Goal: Information Seeking & Learning: Learn about a topic

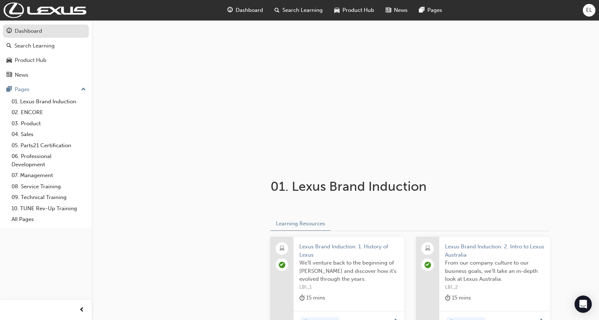
click at [23, 32] on div "Dashboard" at bounding box center [28, 31] width 27 height 8
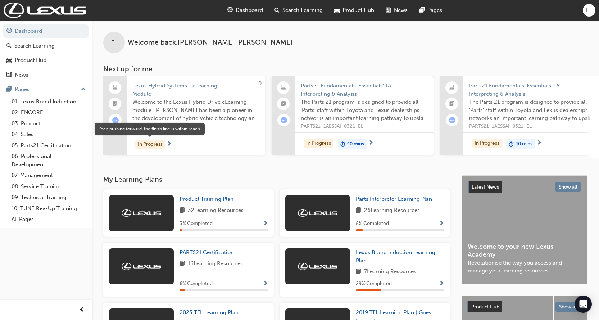
click at [151, 144] on div "In Progress" at bounding box center [150, 144] width 30 height 10
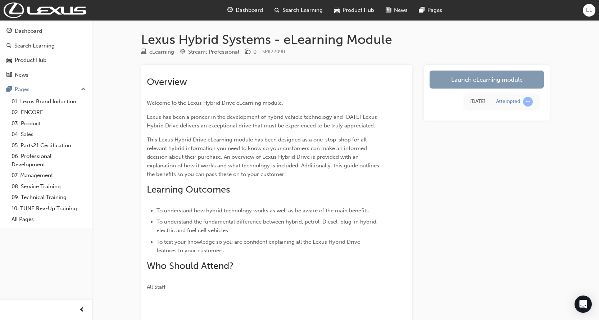
click at [492, 78] on link "Launch eLearning module" at bounding box center [486, 79] width 114 height 18
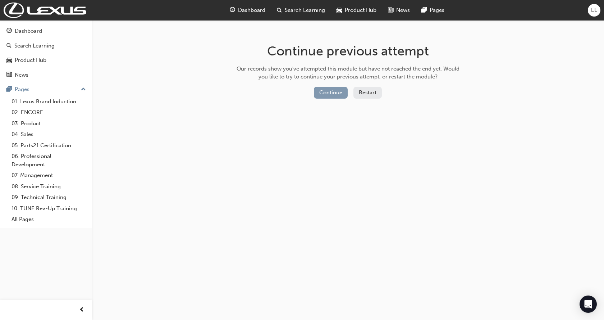
click at [331, 91] on button "Continue" at bounding box center [331, 93] width 34 height 12
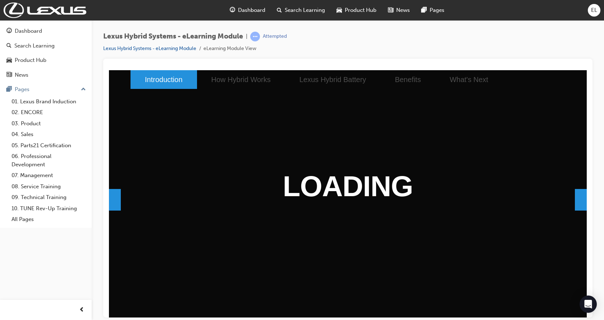
click at [577, 200] on span at bounding box center [581, 199] width 12 height 22
click at [576, 198] on span at bounding box center [581, 199] width 12 height 22
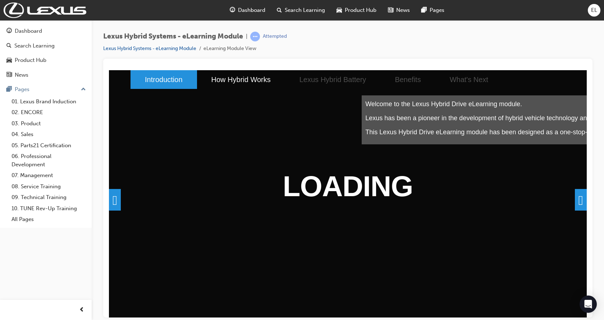
click at [575, 194] on span at bounding box center [581, 199] width 12 height 22
click at [575, 198] on span at bounding box center [581, 199] width 12 height 22
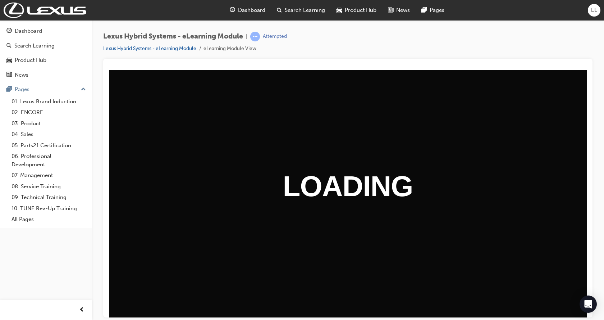
click at [575, 198] on h1 "LOADING" at bounding box center [348, 243] width 478 height 148
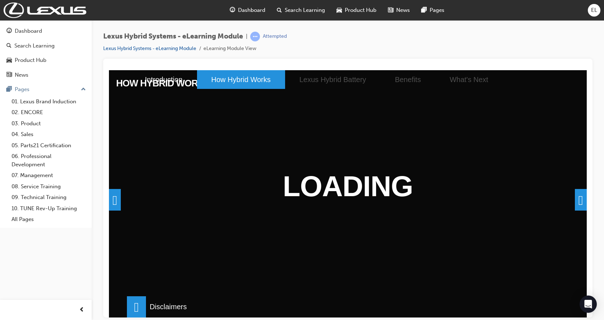
click at [576, 201] on span at bounding box center [581, 199] width 12 height 22
click at [579, 201] on span at bounding box center [581, 199] width 12 height 22
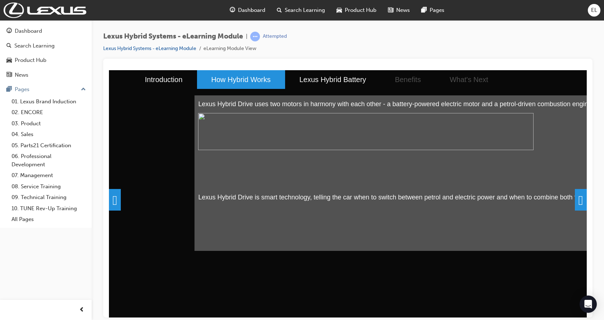
click at [579, 201] on span at bounding box center [581, 199] width 12 height 22
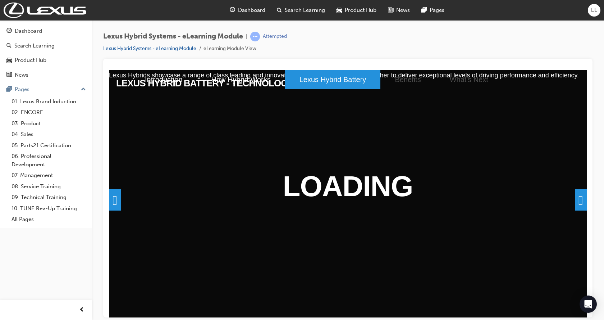
click at [579, 201] on span at bounding box center [581, 199] width 12 height 22
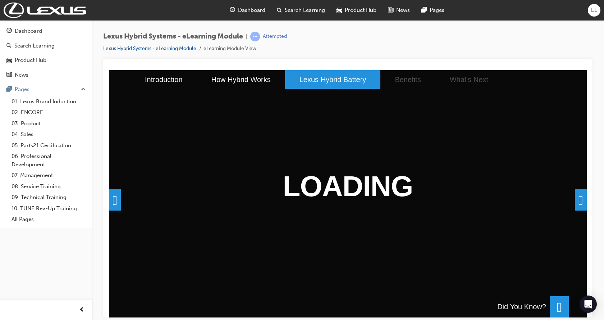
click at [579, 201] on span at bounding box center [581, 199] width 12 height 22
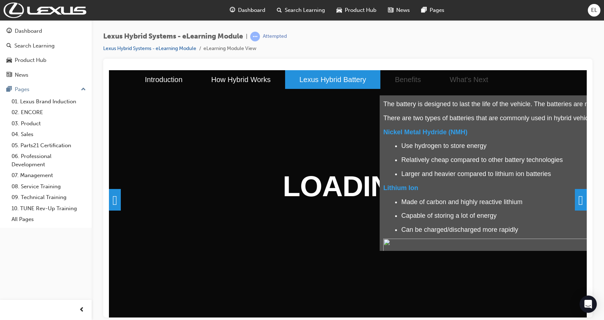
click at [578, 201] on span at bounding box center [581, 199] width 12 height 22
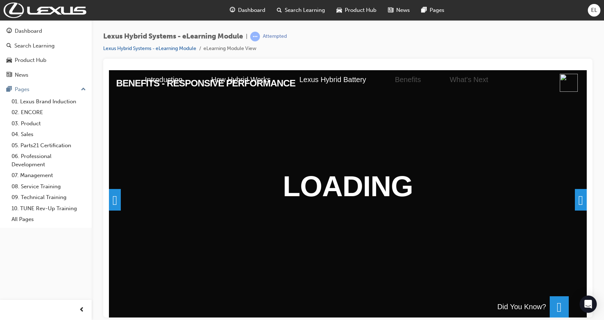
click at [578, 201] on span at bounding box center [581, 199] width 12 height 22
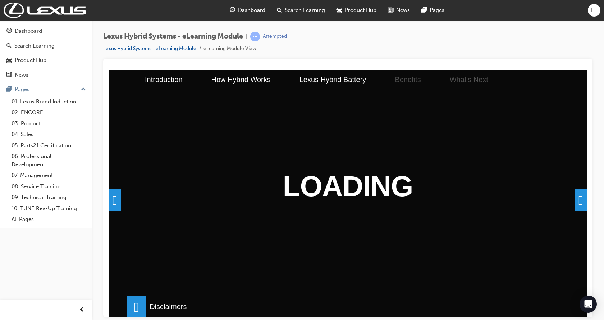
click at [578, 201] on span at bounding box center [581, 199] width 12 height 22
click at [580, 202] on span at bounding box center [581, 199] width 12 height 22
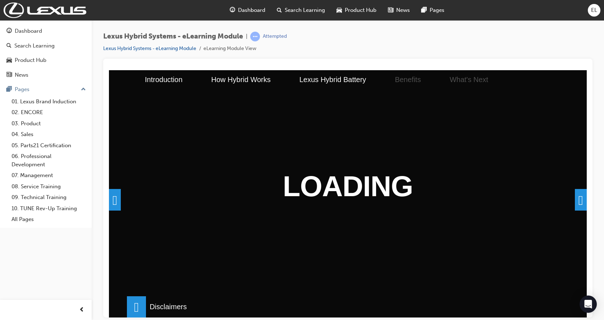
click at [580, 202] on span at bounding box center [581, 199] width 12 height 22
click at [580, 201] on span at bounding box center [581, 199] width 12 height 22
click at [577, 201] on span at bounding box center [581, 199] width 12 height 22
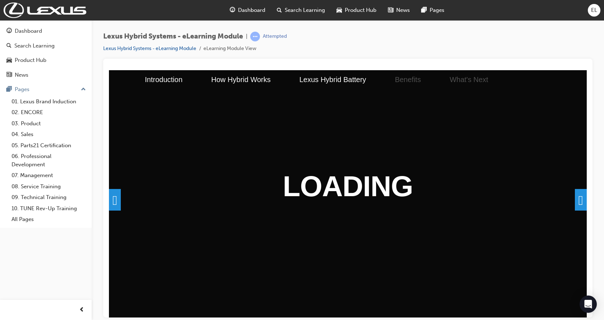
click at [578, 204] on span at bounding box center [581, 199] width 12 height 22
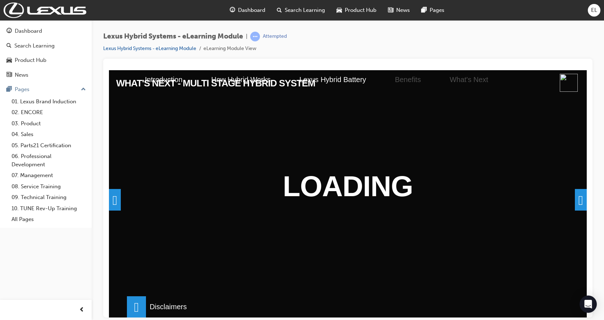
click at [581, 201] on span at bounding box center [581, 199] width 12 height 22
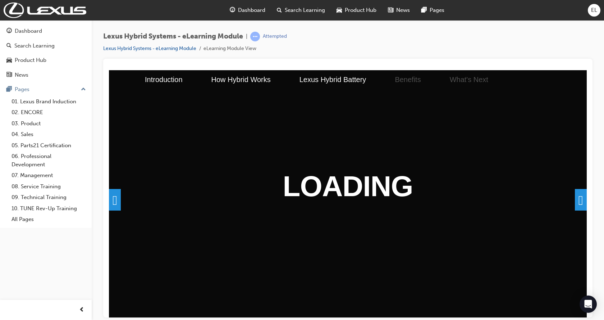
click at [581, 201] on span at bounding box center [581, 199] width 12 height 22
click at [579, 203] on span at bounding box center [581, 199] width 12 height 22
click at [575, 200] on span at bounding box center [581, 199] width 12 height 22
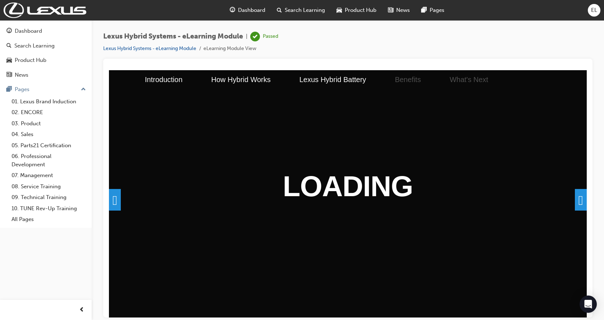
click at [575, 200] on span at bounding box center [581, 199] width 12 height 22
drag, startPoint x: 574, startPoint y: 200, endPoint x: 570, endPoint y: 201, distance: 4.5
click at [575, 200] on span at bounding box center [581, 199] width 12 height 22
click at [575, 201] on span at bounding box center [581, 199] width 12 height 22
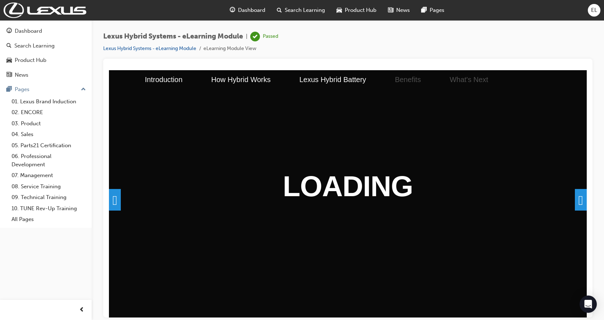
click at [285, 59] on div at bounding box center [347, 188] width 489 height 258
click at [118, 199] on span at bounding box center [115, 199] width 12 height 22
drag, startPoint x: 366, startPoint y: 177, endPoint x: 314, endPoint y: 193, distance: 54.1
click at [367, 184] on div "WHAT'S NEXT - MULTI STAGE HYBRID SYSTEM Multi Stage Hybrid System was developed…" at bounding box center [586, 317] width 1911 height 494
click at [35, 32] on div "Dashboard" at bounding box center [28, 31] width 27 height 8
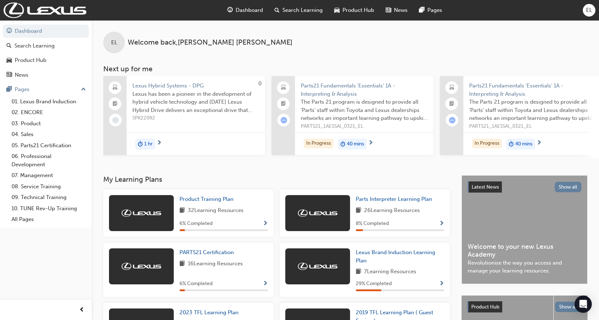
click at [147, 144] on span "1 hr" at bounding box center [148, 144] width 8 height 8
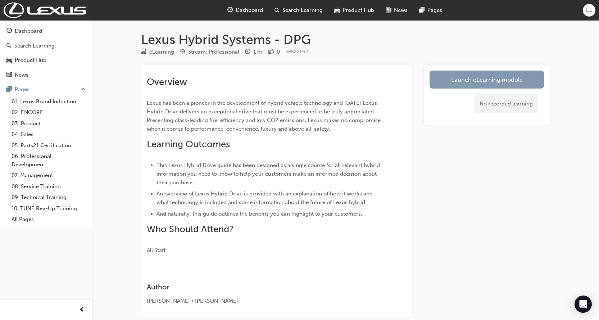
click at [507, 83] on link "Launch eLearning module" at bounding box center [486, 79] width 114 height 18
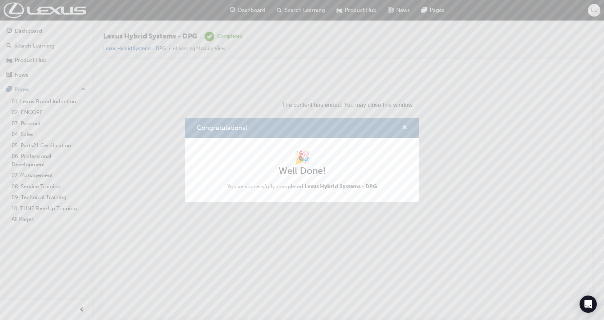
drag, startPoint x: 404, startPoint y: 128, endPoint x: 302, endPoint y: 66, distance: 119.5
click at [404, 128] on span "cross-icon" at bounding box center [404, 128] width 5 height 6
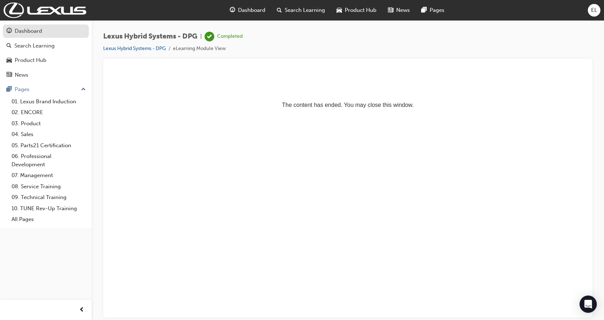
click at [47, 34] on div "Dashboard" at bounding box center [45, 31] width 79 height 9
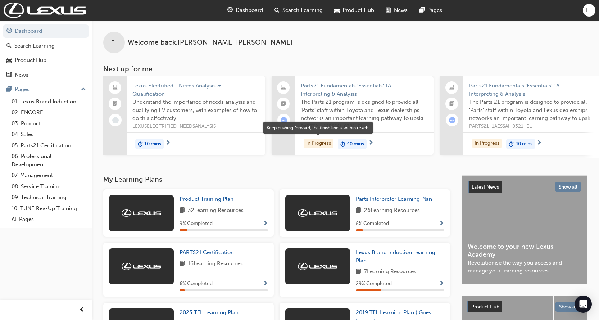
click at [321, 141] on div "In Progress" at bounding box center [318, 143] width 30 height 10
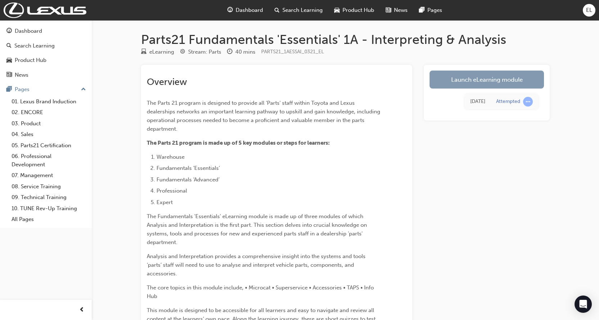
click at [472, 78] on link "Launch eLearning module" at bounding box center [486, 79] width 114 height 18
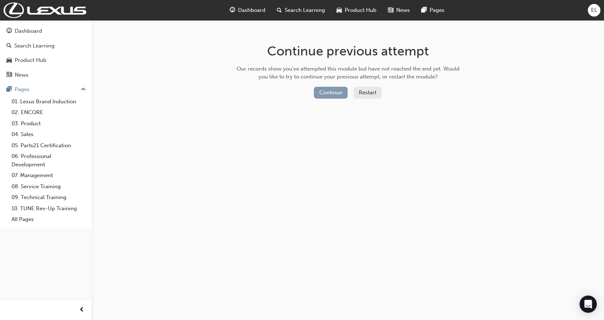
click at [327, 93] on button "Continue" at bounding box center [331, 93] width 34 height 12
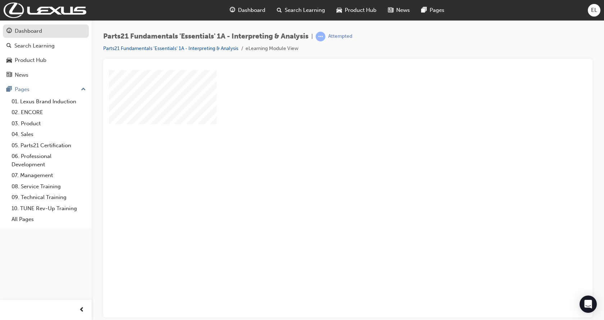
click at [26, 33] on div "Dashboard" at bounding box center [28, 31] width 27 height 8
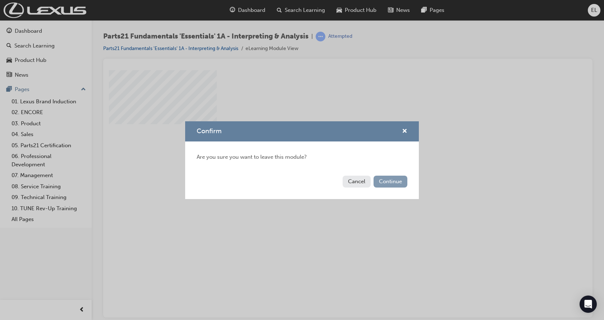
click at [393, 180] on button "Continue" at bounding box center [391, 181] width 34 height 12
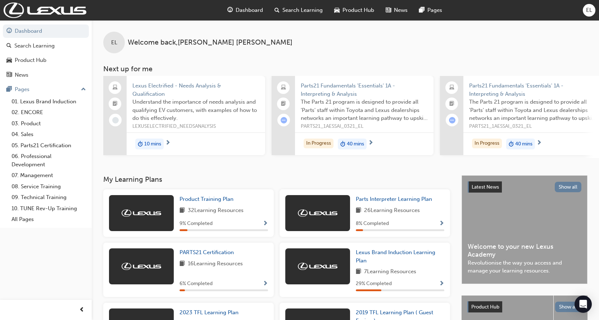
click at [156, 140] on span "10 mins" at bounding box center [152, 144] width 17 height 8
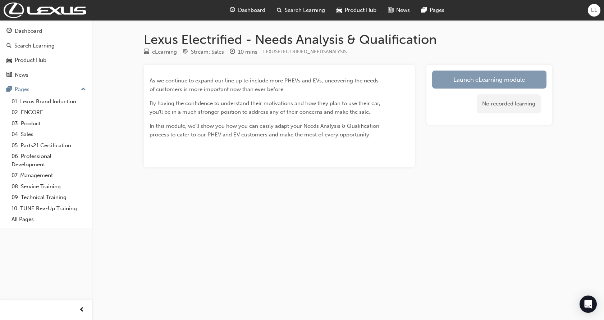
click at [506, 80] on link "Launch eLearning module" at bounding box center [489, 79] width 114 height 18
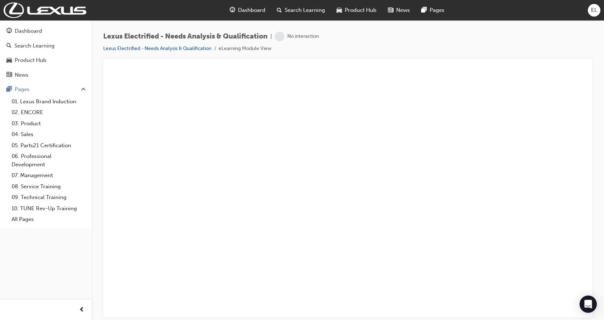
click at [282, 37] on span "learningRecordVerb_NONE-icon" at bounding box center [280, 37] width 10 height 10
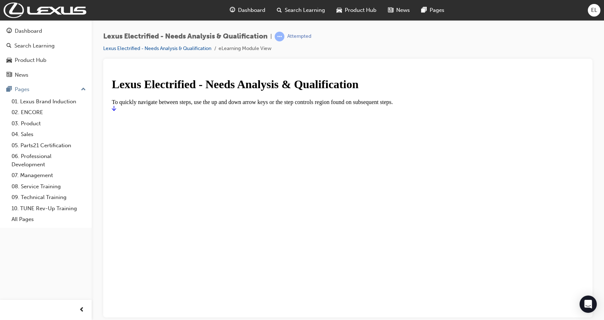
click at [116, 111] on icon "Start" at bounding box center [114, 108] width 4 height 6
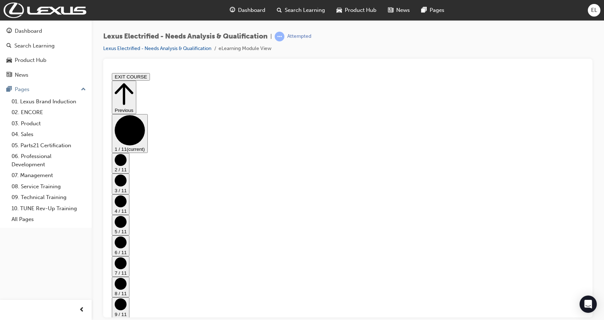
drag, startPoint x: 365, startPoint y: 201, endPoint x: 280, endPoint y: 199, distance: 84.5
drag, startPoint x: 280, startPoint y: 199, endPoint x: 254, endPoint y: 191, distance: 27.2
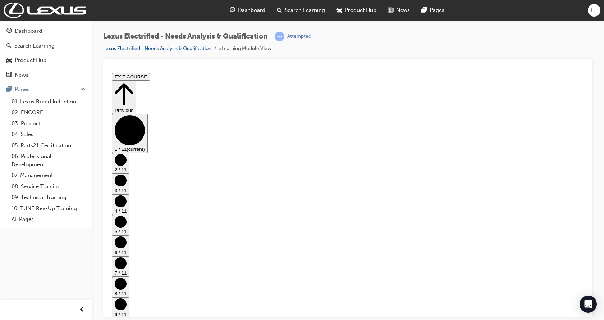
drag, startPoint x: 244, startPoint y: 166, endPoint x: 316, endPoint y: 175, distance: 73.1
click at [127, 160] on circle "Step controls" at bounding box center [121, 160] width 12 height 12
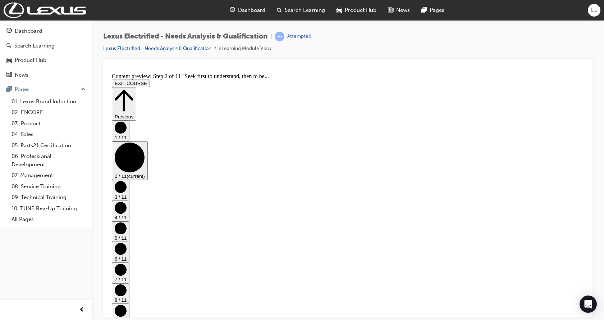
click at [127, 180] on circle "Step controls" at bounding box center [121, 186] width 12 height 12
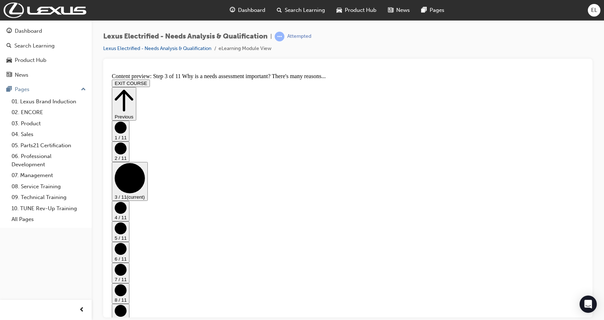
click at [127, 201] on circle "Step controls" at bounding box center [121, 207] width 12 height 12
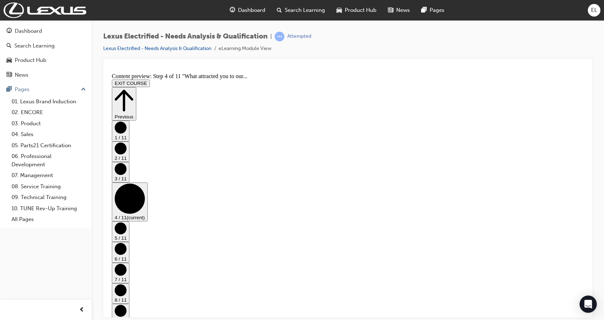
click at [127, 222] on circle "Step controls" at bounding box center [121, 228] width 12 height 12
click at [127, 242] on circle "Step controls" at bounding box center [121, 248] width 12 height 12
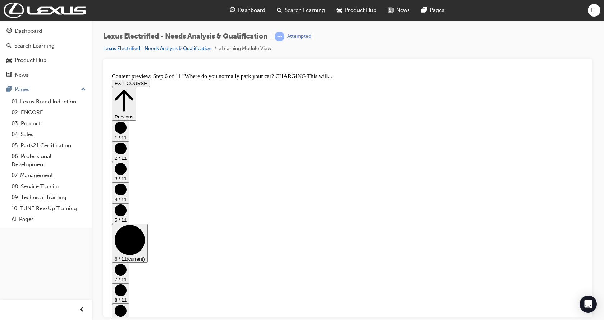
click at [129, 262] on button "7 / 11" at bounding box center [121, 272] width 18 height 20
click at [127, 284] on circle "Step controls" at bounding box center [121, 290] width 12 height 12
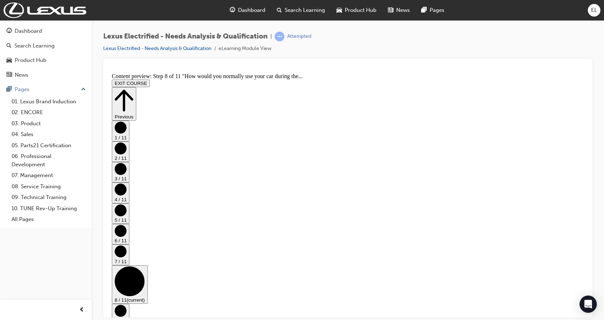
click at [129, 303] on button "9 / 11" at bounding box center [121, 313] width 18 height 20
click at [569, 241] on div "1 / 11 2 / 11 3 / 11 4 / 11 5 / 11 6 / 11 7 / 11 8 / 11 9 / 11 (current) 10 / 1…" at bounding box center [348, 283] width 472 height 327
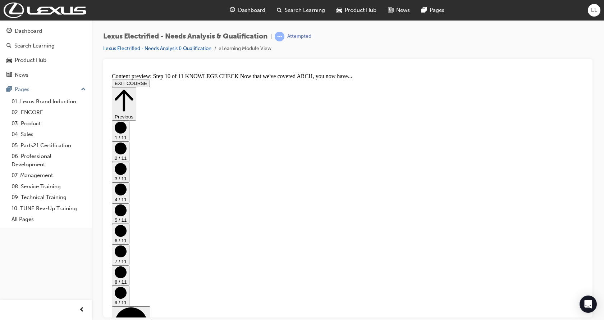
drag, startPoint x: 350, startPoint y: 212, endPoint x: 343, endPoint y: 206, distance: 8.9
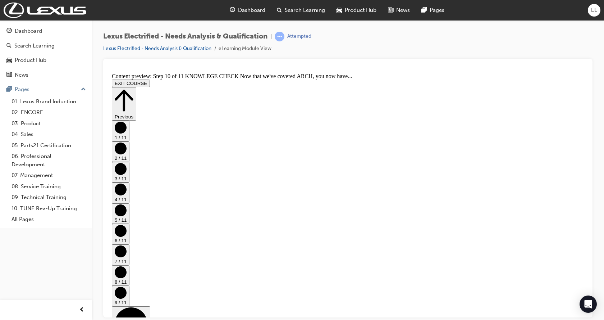
drag, startPoint x: 343, startPoint y: 206, endPoint x: 343, endPoint y: 180, distance: 26.2
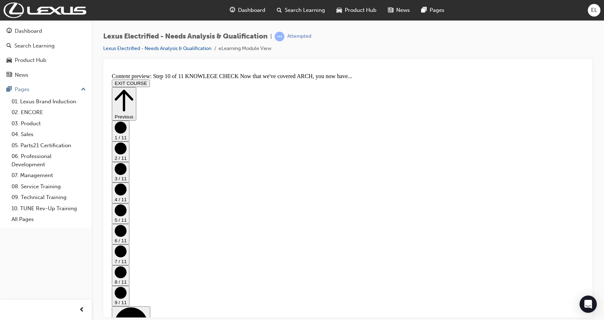
click at [83, 262] on div "Dashboard Search Learning Product Hub News Pages Pages 01. Lexus Brand Inductio…" at bounding box center [46, 151] width 92 height 302
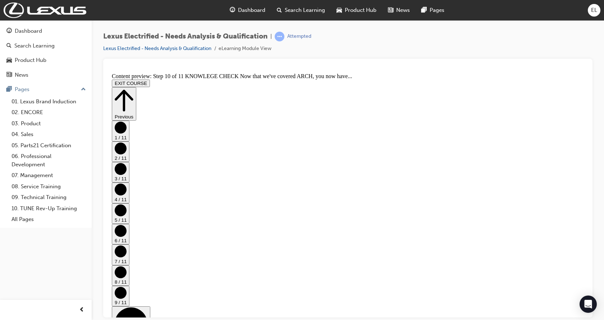
scroll to position [118, 0]
click at [150, 79] on button "EXIT COURSE" at bounding box center [131, 83] width 38 height 8
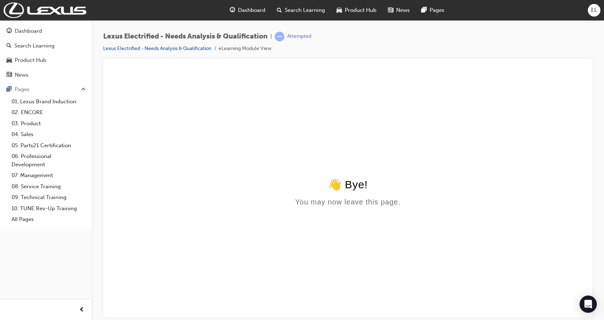
scroll to position [0, 0]
click at [280, 32] on span "learningRecordVerb_ATTEMPT-icon" at bounding box center [280, 37] width 10 height 10
click at [342, 187] on div "👋 Bye!" at bounding box center [348, 184] width 472 height 13
click at [29, 28] on div "Dashboard" at bounding box center [28, 31] width 27 height 8
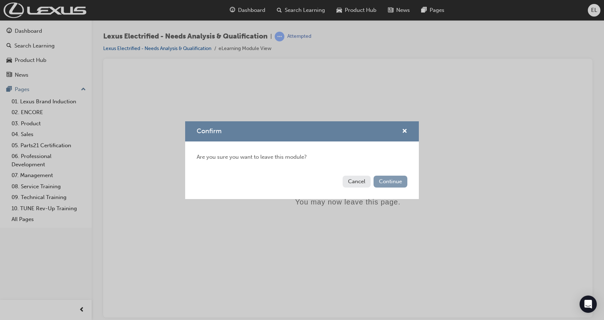
click at [392, 182] on button "Continue" at bounding box center [391, 181] width 34 height 12
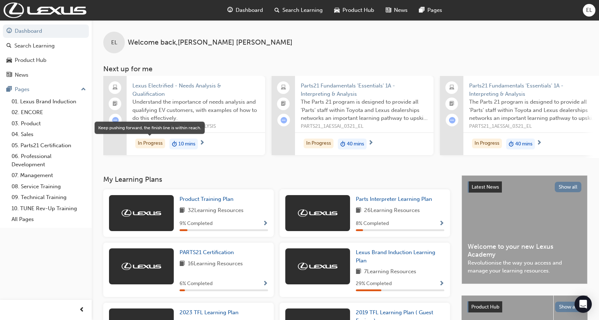
click at [157, 141] on div "In Progress" at bounding box center [150, 143] width 30 height 10
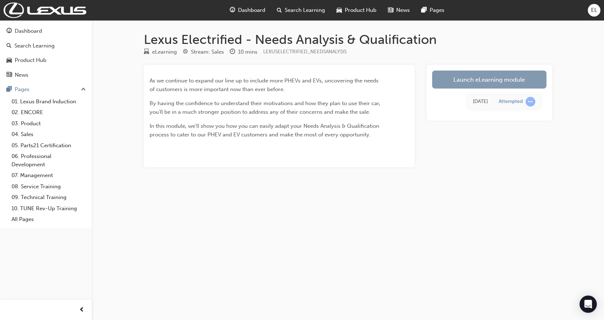
click at [487, 79] on link "Launch eLearning module" at bounding box center [489, 79] width 114 height 18
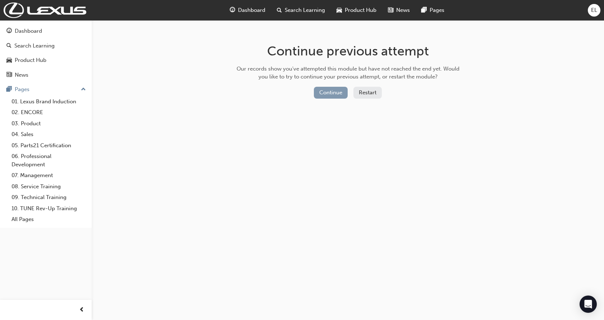
click at [324, 92] on button "Continue" at bounding box center [331, 93] width 34 height 12
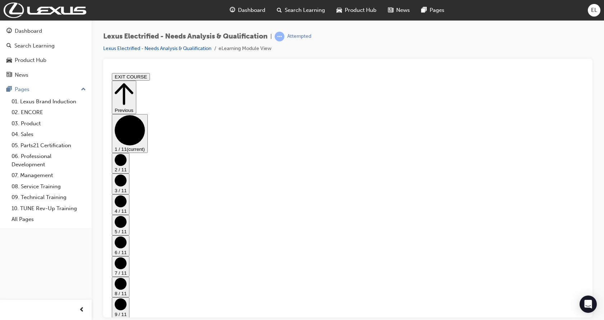
drag, startPoint x: 566, startPoint y: 160, endPoint x: 567, endPoint y: 165, distance: 5.1
click at [127, 160] on circle "Step controls" at bounding box center [121, 160] width 12 height 12
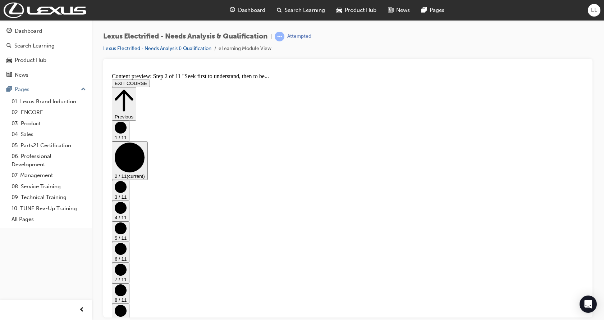
click at [127, 180] on circle "Step controls" at bounding box center [121, 186] width 12 height 12
click at [127, 201] on circle "Step controls" at bounding box center [121, 207] width 12 height 12
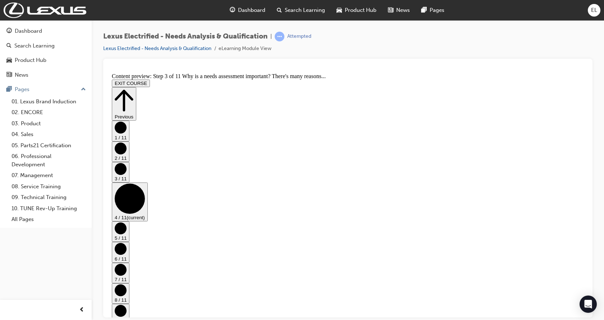
click at [127, 222] on circle "Step controls" at bounding box center [121, 228] width 12 height 12
click at [127, 242] on circle "Step controls" at bounding box center [121, 248] width 12 height 12
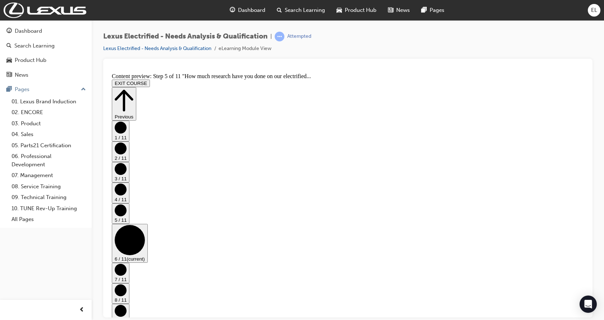
click at [127, 263] on circle "Step controls" at bounding box center [121, 269] width 12 height 12
click at [127, 284] on circle "Step controls" at bounding box center [121, 290] width 12 height 12
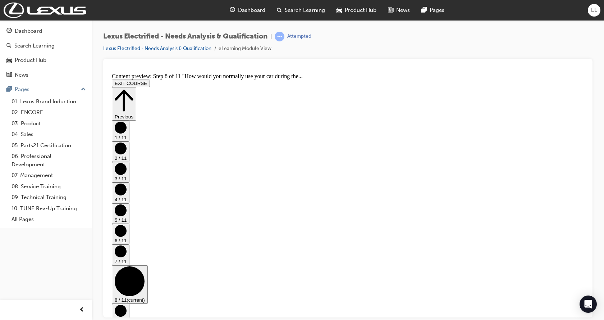
click at [127, 304] on icon "Step controls" at bounding box center [121, 310] width 12 height 12
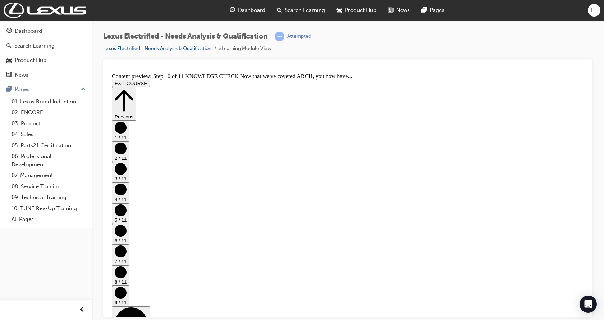
drag, startPoint x: 391, startPoint y: 135, endPoint x: 397, endPoint y: 130, distance: 7.5
drag, startPoint x: 408, startPoint y: 136, endPoint x: 413, endPoint y: 134, distance: 5.7
drag, startPoint x: 309, startPoint y: 138, endPoint x: 386, endPoint y: 149, distance: 78.0
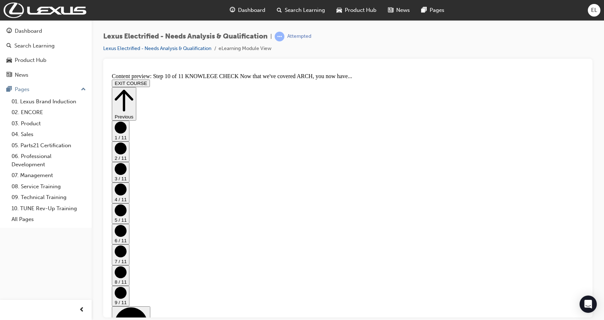
click at [133, 88] on icon "Step controls" at bounding box center [124, 100] width 19 height 25
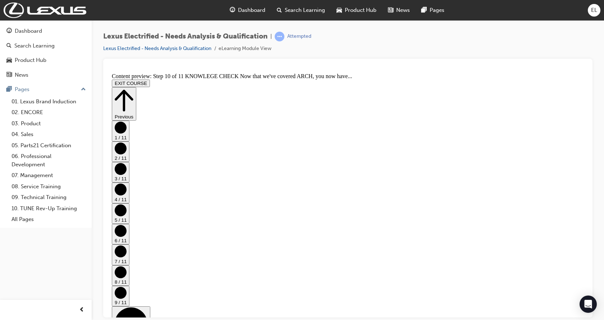
scroll to position [72, 0]
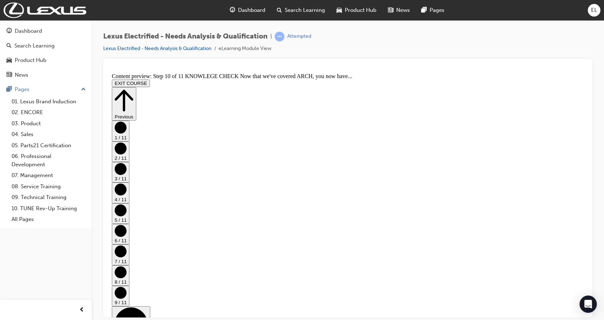
scroll to position [118, 0]
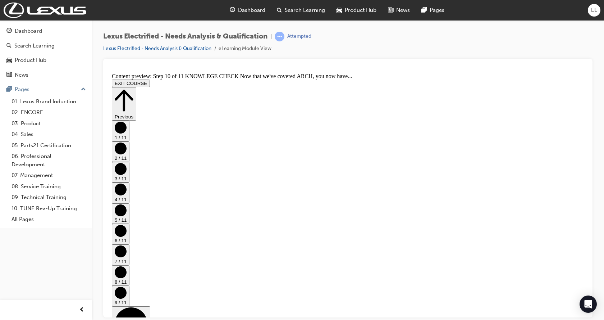
drag, startPoint x: 446, startPoint y: 161, endPoint x: 443, endPoint y: 165, distance: 4.8
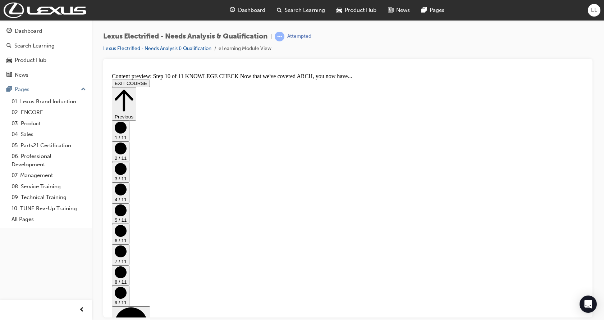
click at [127, 286] on circle "Step controls" at bounding box center [121, 292] width 12 height 12
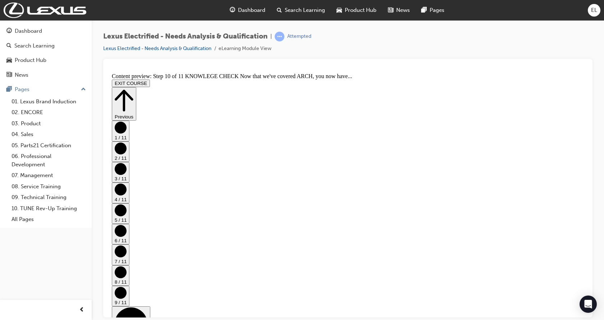
scroll to position [105, 0]
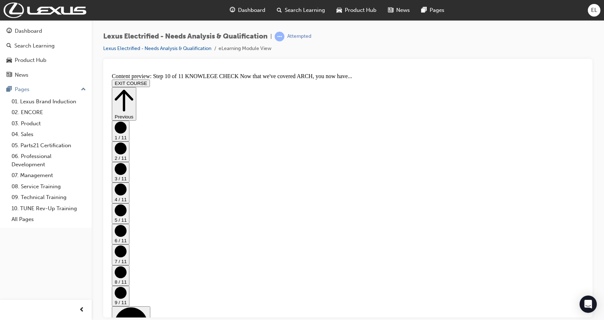
click at [571, 223] on div "6 / 11" at bounding box center [348, 233] width 472 height 20
click at [127, 245] on icon "Step controls" at bounding box center [121, 251] width 12 height 12
click at [127, 284] on circle "Step controls" at bounding box center [121, 290] width 12 height 12
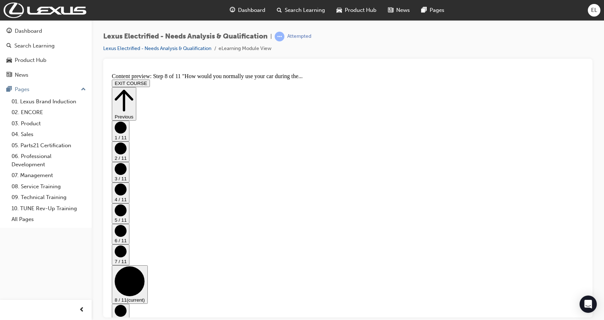
click at [127, 304] on circle "Step controls" at bounding box center [121, 310] width 12 height 12
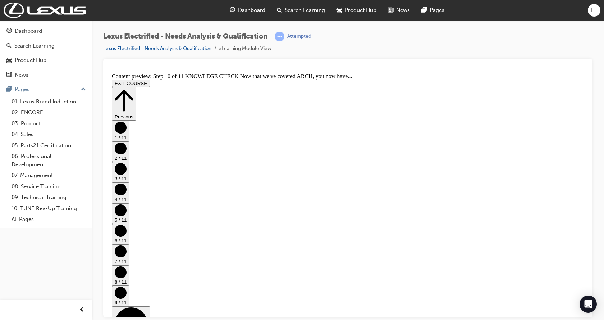
scroll to position [69, 0]
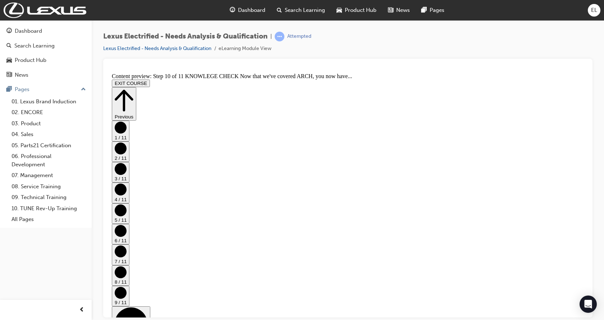
click at [127, 286] on circle "Step controls" at bounding box center [121, 292] width 12 height 12
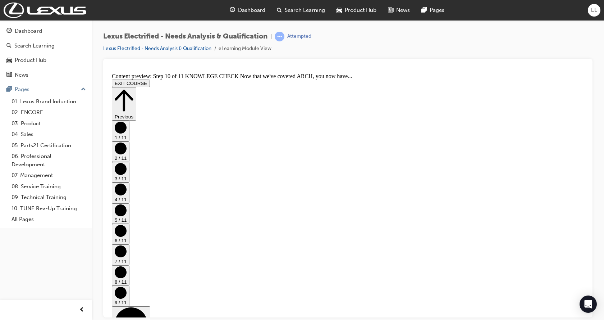
scroll to position [105, 0]
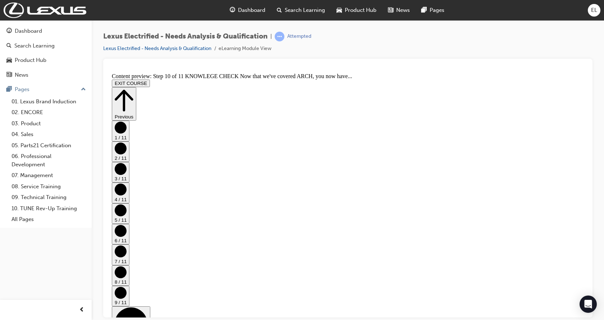
click at [133, 88] on icon "Step controls" at bounding box center [124, 100] width 19 height 25
click at [150, 79] on button "EXIT COURSE" at bounding box center [131, 83] width 38 height 8
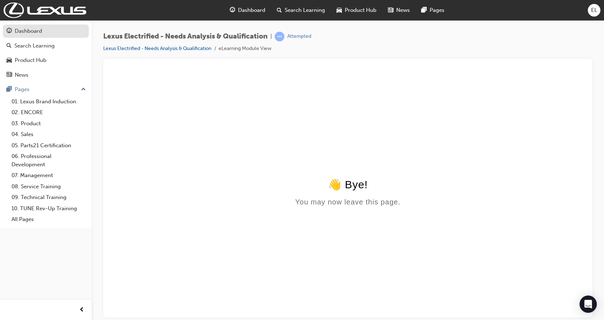
click at [29, 33] on div "Dashboard" at bounding box center [28, 31] width 27 height 8
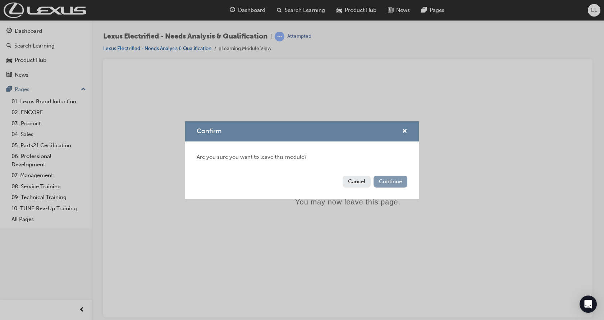
click at [397, 179] on button "Continue" at bounding box center [391, 181] width 34 height 12
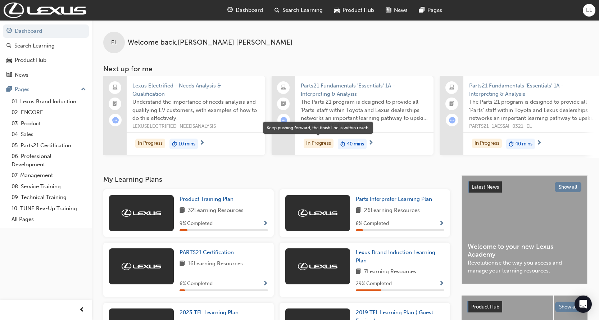
click at [326, 140] on div "In Progress" at bounding box center [318, 143] width 30 height 10
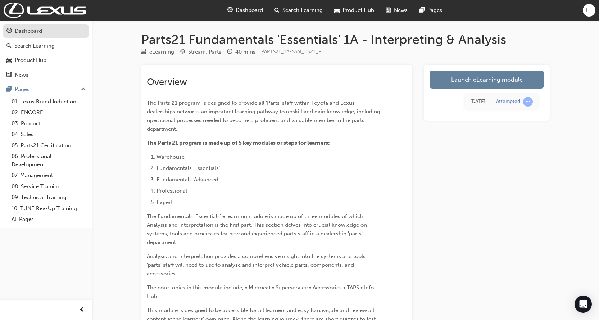
click at [32, 29] on div "Dashboard" at bounding box center [28, 31] width 27 height 8
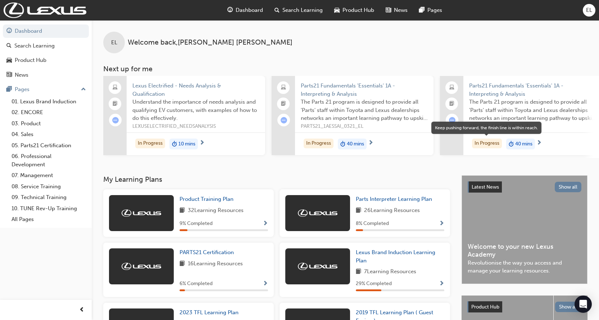
click at [491, 142] on div "In Progress" at bounding box center [487, 143] width 30 height 10
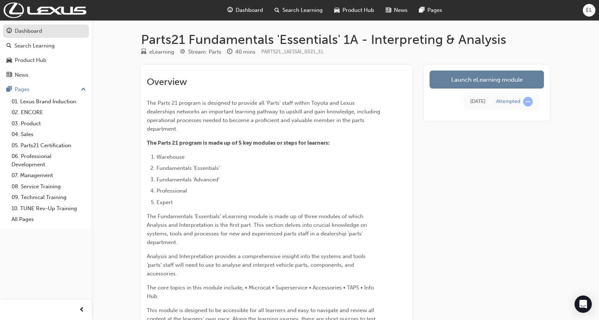
click at [29, 32] on div "Dashboard" at bounding box center [28, 31] width 27 height 8
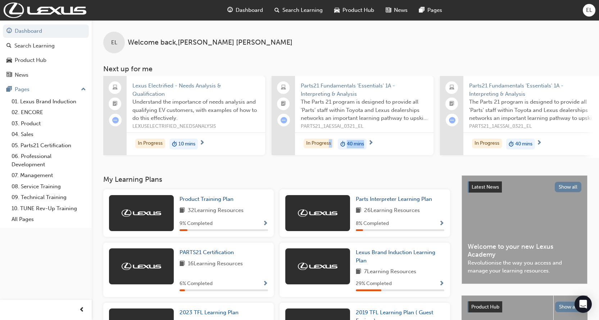
drag, startPoint x: 329, startPoint y: 157, endPoint x: 344, endPoint y: 161, distance: 15.9
click at [366, 158] on div "Lexus Electrified - Needs Analysis & Qualification Understand the importance of…" at bounding box center [350, 117] width 495 height 82
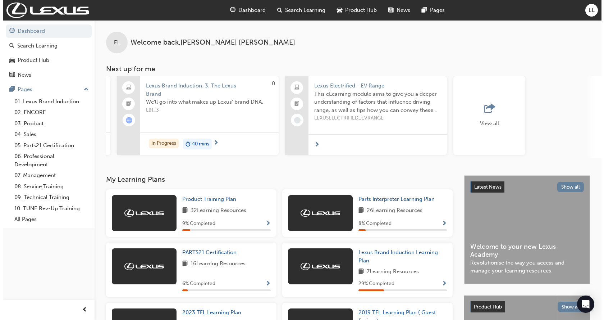
scroll to position [0, 513]
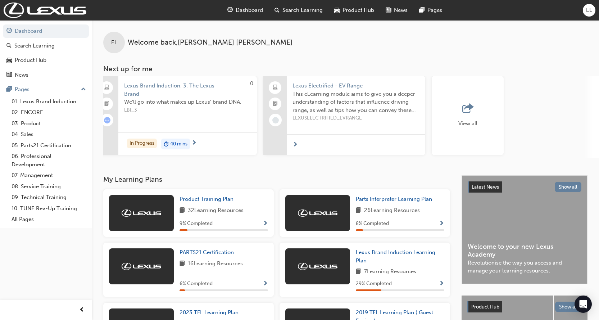
click at [298, 146] on div at bounding box center [356, 144] width 138 height 21
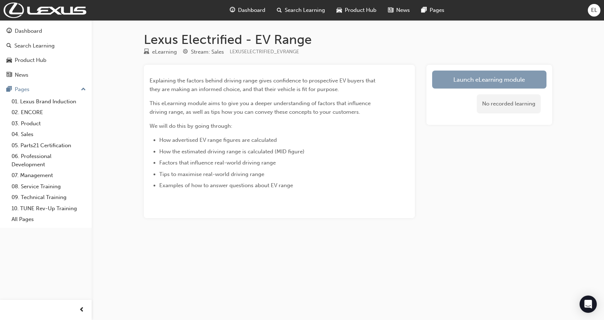
click at [493, 77] on link "Launch eLearning module" at bounding box center [489, 79] width 114 height 18
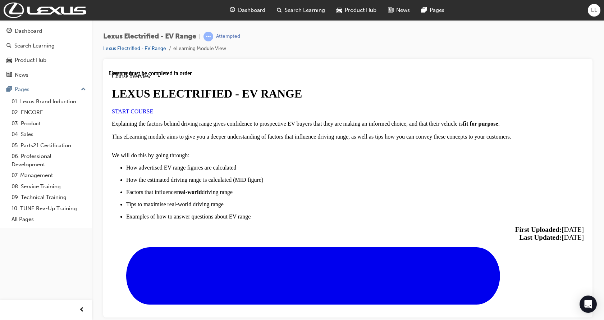
click at [153, 114] on span "START COURSE" at bounding box center [132, 111] width 41 height 6
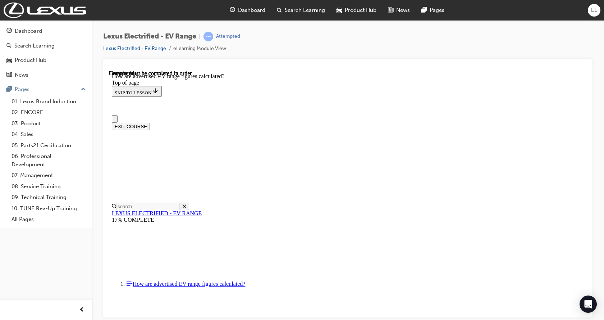
scroll to position [4, 0]
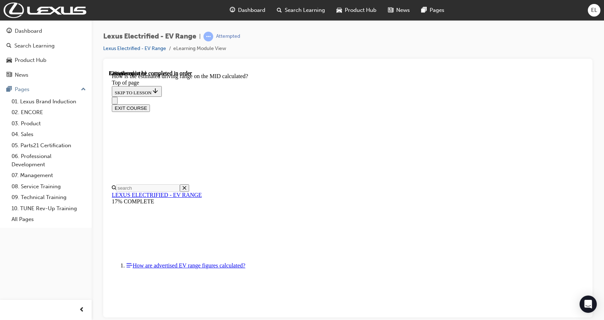
scroll to position [22, 0]
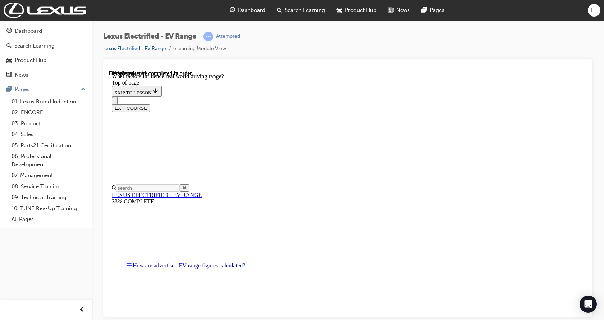
scroll to position [644, 0]
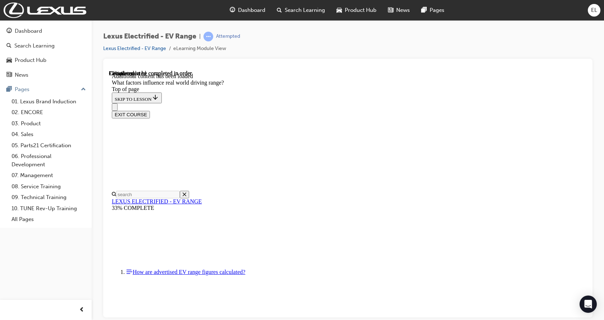
scroll to position [858, 0]
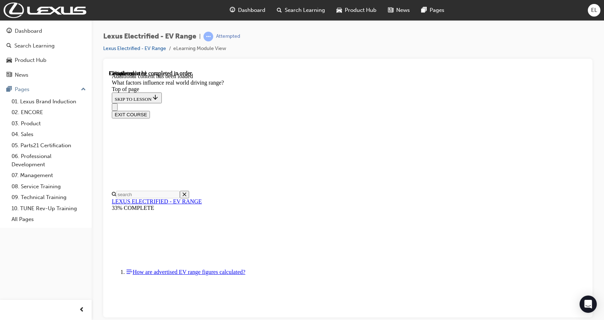
drag, startPoint x: 399, startPoint y: 201, endPoint x: 399, endPoint y: 196, distance: 5.4
drag, startPoint x: 409, startPoint y: 185, endPoint x: 315, endPoint y: 285, distance: 137.1
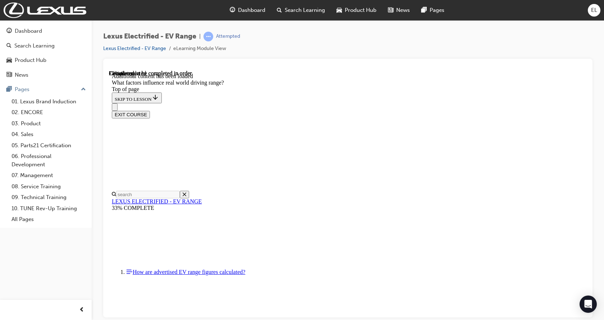
drag, startPoint x: 401, startPoint y: 182, endPoint x: 497, endPoint y: 279, distance: 136.5
drag, startPoint x: 432, startPoint y: 183, endPoint x: 325, endPoint y: 283, distance: 146.5
drag, startPoint x: 404, startPoint y: 189, endPoint x: 317, endPoint y: 285, distance: 129.6
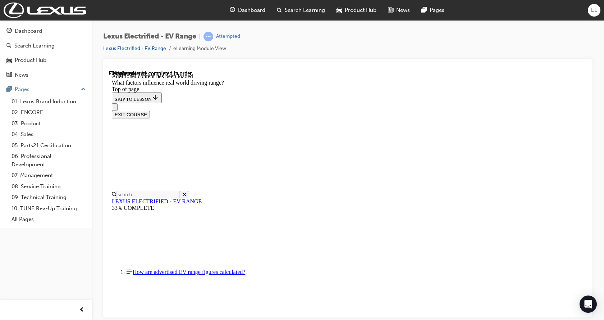
drag, startPoint x: 396, startPoint y: 171, endPoint x: 524, endPoint y: 270, distance: 162.4
drag, startPoint x: 405, startPoint y: 185, endPoint x: 311, endPoint y: 286, distance: 137.9
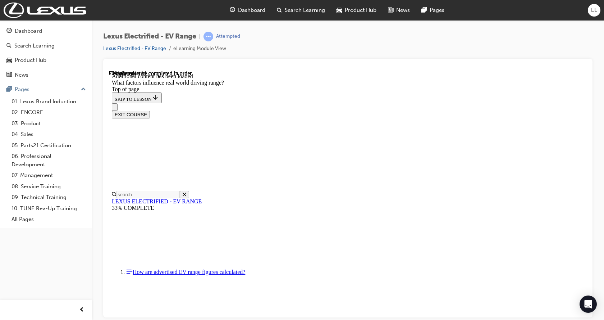
drag, startPoint x: 393, startPoint y: 185, endPoint x: 500, endPoint y: 294, distance: 152.8
drag, startPoint x: 405, startPoint y: 179, endPoint x: 303, endPoint y: 274, distance: 139.1
drag, startPoint x: 404, startPoint y: 177, endPoint x: 468, endPoint y: 276, distance: 117.7
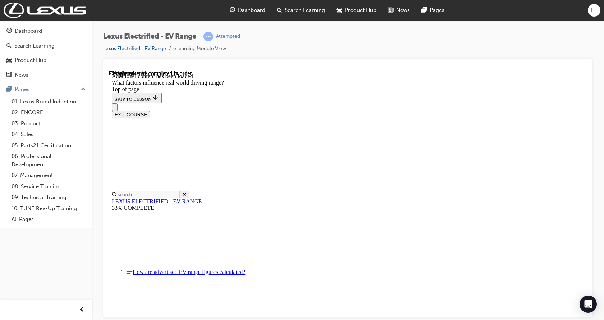
drag, startPoint x: 418, startPoint y: 185, endPoint x: 343, endPoint y: 276, distance: 118.5
drag, startPoint x: 419, startPoint y: 198, endPoint x: 481, endPoint y: 263, distance: 90.0
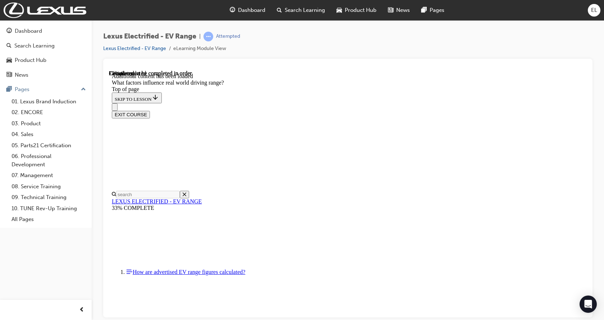
drag, startPoint x: 408, startPoint y: 178, endPoint x: 484, endPoint y: 286, distance: 131.4
drag, startPoint x: 389, startPoint y: 180, endPoint x: 471, endPoint y: 296, distance: 142.3
drag, startPoint x: 413, startPoint y: 179, endPoint x: 297, endPoint y: 271, distance: 147.4
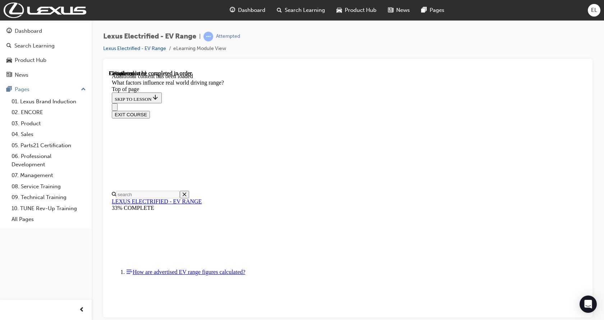
drag, startPoint x: 376, startPoint y: 179, endPoint x: 324, endPoint y: 251, distance: 88.1
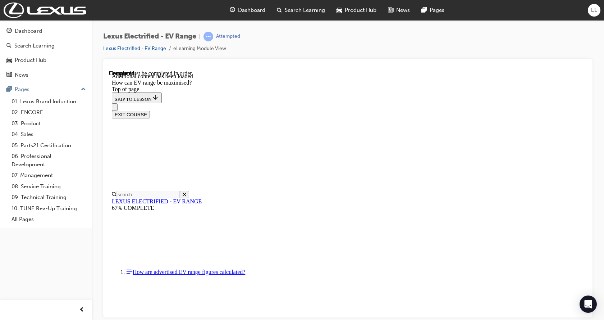
scroll to position [336, 0]
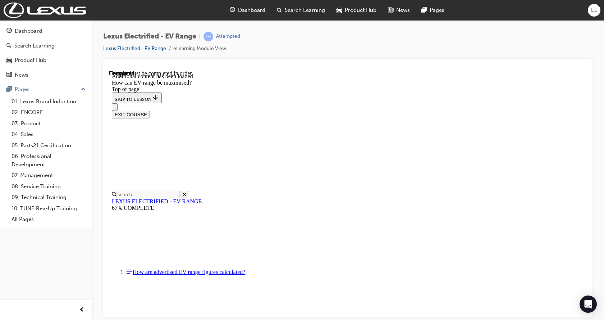
scroll to position [324, 0]
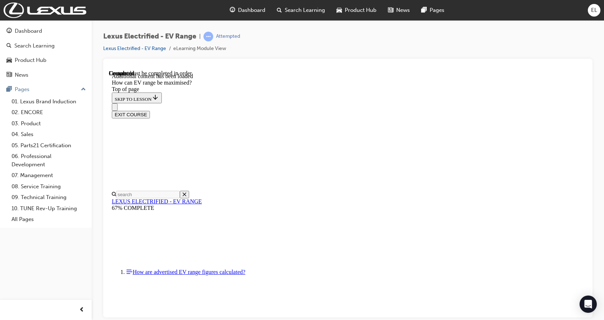
drag, startPoint x: 487, startPoint y: 175, endPoint x: 478, endPoint y: 173, distance: 9.8
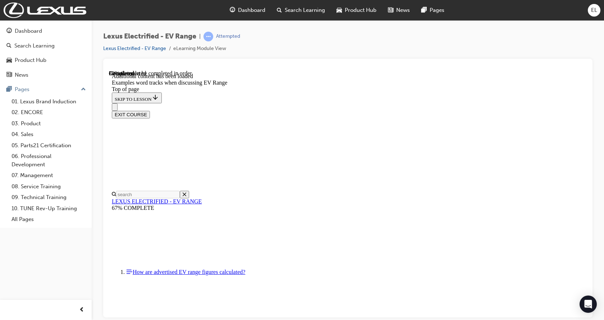
scroll to position [523, 0]
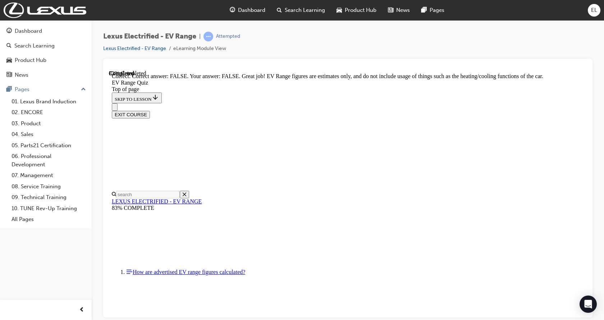
scroll to position [139, 0]
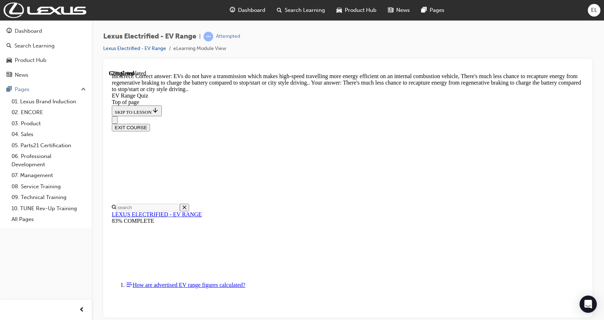
scroll to position [107, 0]
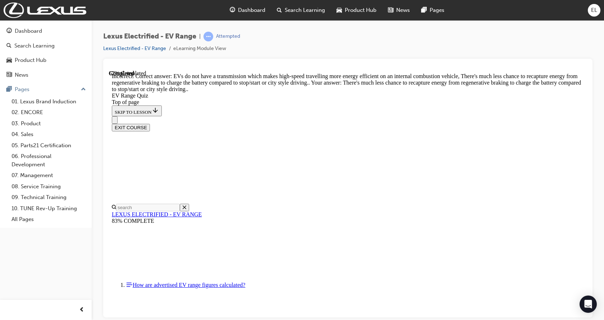
drag, startPoint x: 394, startPoint y: 305, endPoint x: 396, endPoint y: 300, distance: 5.0
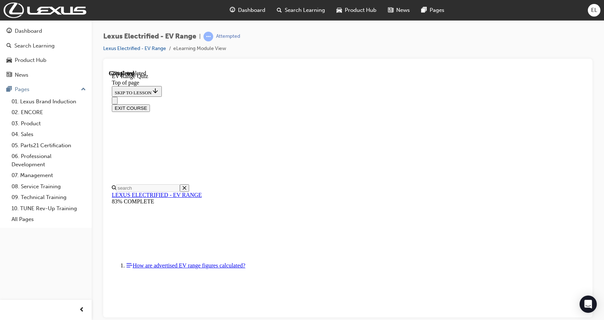
scroll to position [152, 0]
drag, startPoint x: 356, startPoint y: 134, endPoint x: 277, endPoint y: 169, distance: 85.6
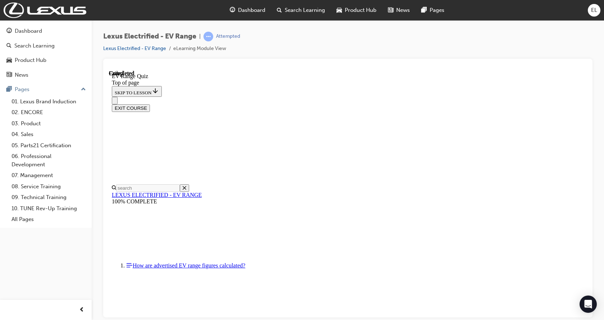
scroll to position [0, 0]
